Goal: Transaction & Acquisition: Purchase product/service

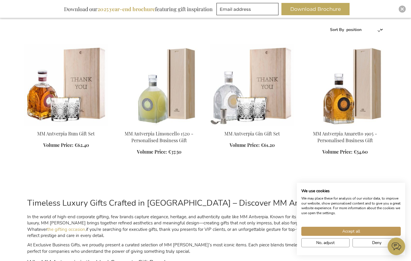
scroll to position [226, 0]
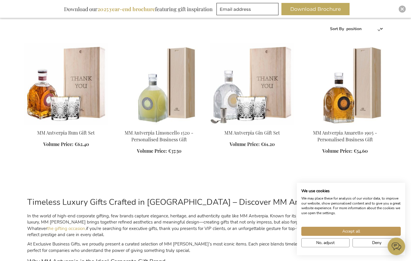
click at [73, 88] on img at bounding box center [66, 84] width 84 height 82
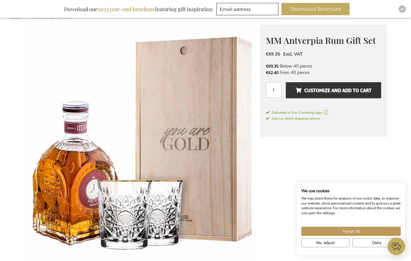
scroll to position [74, 0]
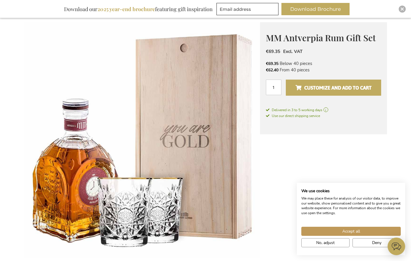
click at [320, 86] on span "Customize and add to cart" at bounding box center [334, 87] width 76 height 9
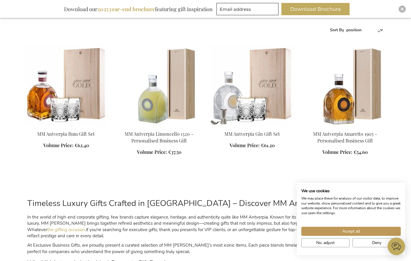
scroll to position [227, 0]
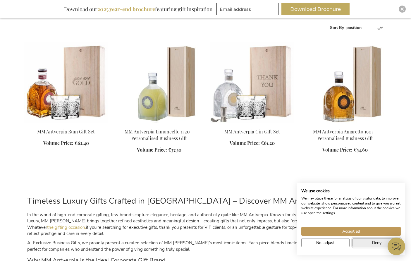
click at [377, 245] on span "Deny" at bounding box center [376, 243] width 9 height 6
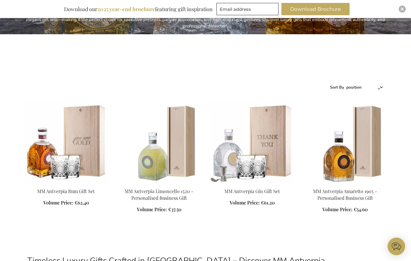
scroll to position [163, 0]
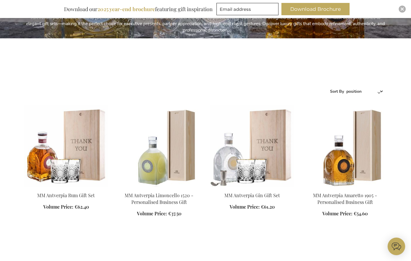
click at [88, 155] on img at bounding box center [66, 146] width 84 height 82
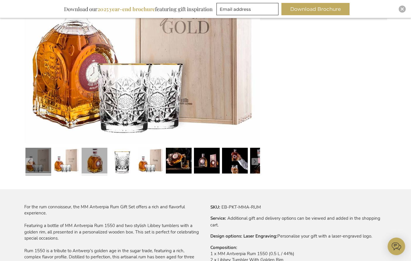
scroll to position [193, 0]
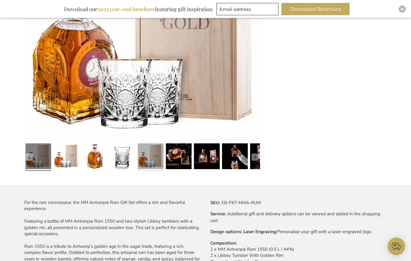
click at [150, 158] on link at bounding box center [151, 157] width 26 height 32
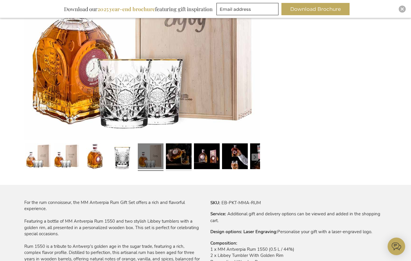
click at [184, 158] on link at bounding box center [179, 157] width 26 height 32
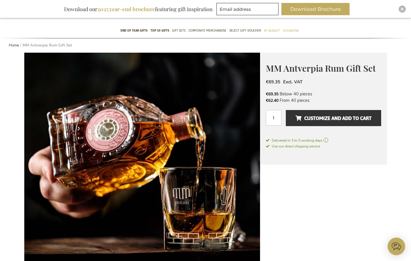
scroll to position [44, 0]
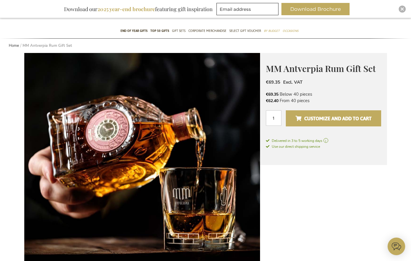
click at [327, 115] on span "Customize and add to cart" at bounding box center [334, 118] width 76 height 9
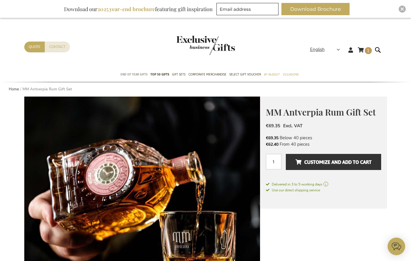
scroll to position [0, 0]
